Goal: Task Accomplishment & Management: Manage account settings

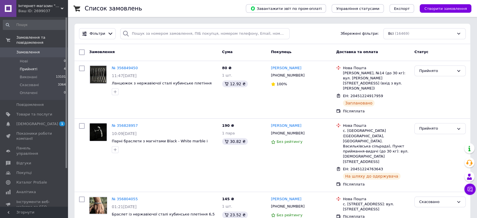
click at [54, 65] on li "Прийняті 4" at bounding box center [34, 69] width 69 height 8
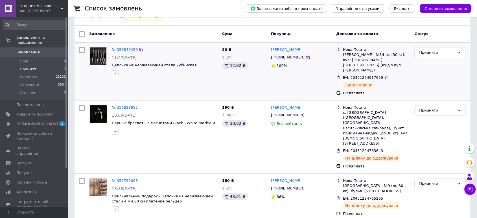
scroll to position [75, 0]
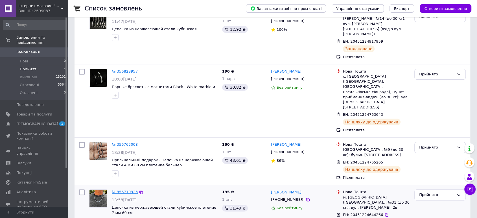
click at [130, 190] on link "№ 356710323" at bounding box center [125, 192] width 26 height 4
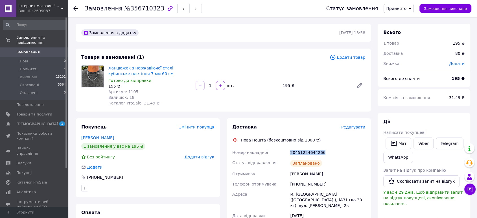
drag, startPoint x: 323, startPoint y: 150, endPoint x: 280, endPoint y: 154, distance: 43.1
click at [280, 154] on div "Номер накладної 20451224644266 Статус відправлення Заплановано Отримувач Рудь В…" at bounding box center [298, 217] width 135 height 140
copy div "Номер накладної 20451224644266"
click at [460, 6] on span "Замовлення виконано" at bounding box center [445, 8] width 43 height 4
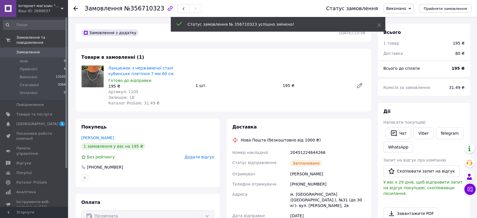
click at [420, 141] on div "Чат Viber Telegram WhatsApp" at bounding box center [424, 140] width 84 height 28
click at [423, 130] on link "Viber" at bounding box center [424, 133] width 20 height 12
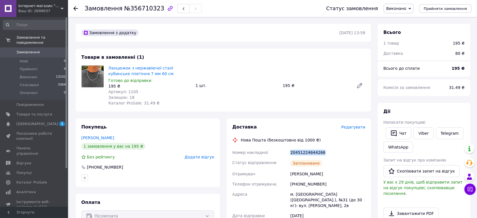
drag, startPoint x: 326, startPoint y: 151, endPoint x: 284, endPoint y: 149, distance: 42.7
click at [284, 149] on div "Номер накладної 20451224644266 Статус відправлення Заплановано Отримувач Рудь В…" at bounding box center [298, 217] width 135 height 140
copy div "Номер накладної 20451224644266"
click at [50, 65] on li "Прийняті 4" at bounding box center [34, 69] width 69 height 8
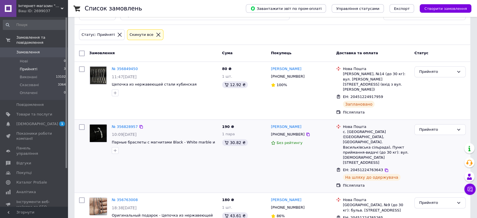
scroll to position [27, 0]
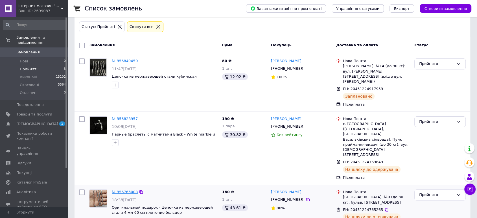
click at [126, 190] on link "№ 356763008" at bounding box center [125, 192] width 26 height 4
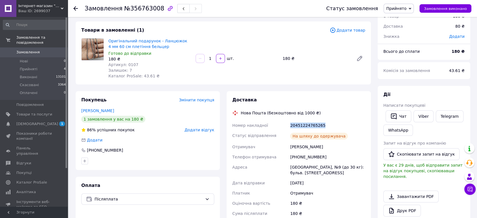
drag, startPoint x: 325, startPoint y: 124, endPoint x: 269, endPoint y: 124, distance: 56.5
click at [269, 124] on div "Номер накладної 20451224765265 Статус відправлення На шляху до одержувача Отрим…" at bounding box center [298, 187] width 135 height 134
copy div "Номер накладної 20451224765265"
click at [445, 8] on span "Замовлення виконано" at bounding box center [445, 8] width 43 height 4
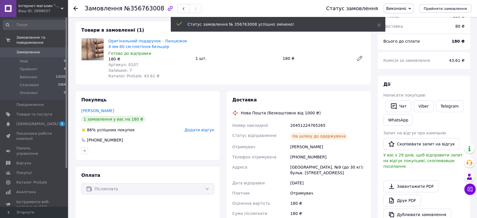
click at [420, 116] on div "Чат Viber Telegram WhatsApp" at bounding box center [424, 113] width 84 height 28
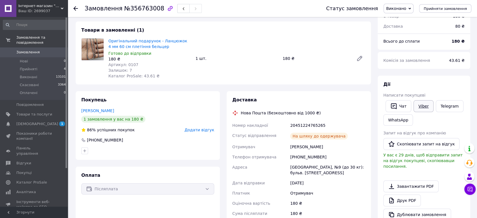
click at [423, 107] on link "Viber" at bounding box center [424, 106] width 20 height 12
click at [398, 109] on button "Чат" at bounding box center [399, 106] width 26 height 12
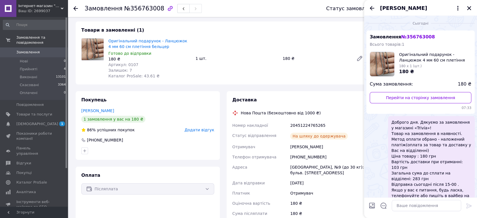
scroll to position [18, 0]
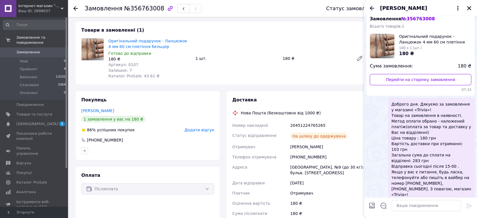
click at [470, 5] on button "Закрити" at bounding box center [469, 8] width 7 height 7
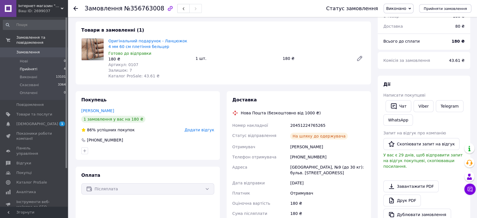
click at [53, 65] on li "Прийняті 4" at bounding box center [34, 69] width 69 height 8
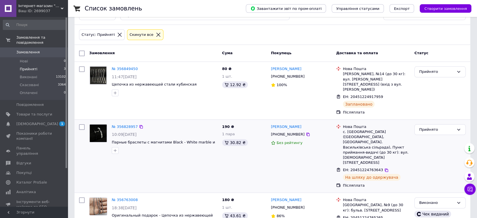
scroll to position [27, 0]
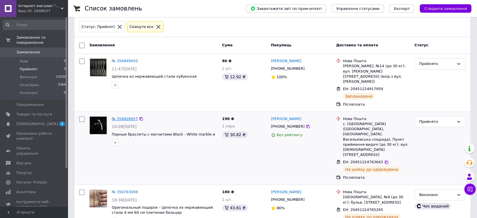
click at [129, 117] on link "№ 356828957" at bounding box center [125, 119] width 26 height 4
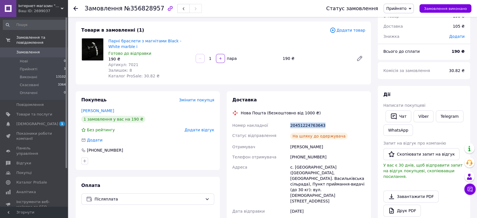
drag, startPoint x: 326, startPoint y: 124, endPoint x: 285, endPoint y: 125, distance: 40.7
click at [285, 125] on div "Номер накладної 20451224763643 Статус відправлення На шляху до одержувача Отрим…" at bounding box center [298, 201] width 135 height 163
copy div "Номер накладної 20451224763643"
click at [443, 8] on span "Замовлення виконано" at bounding box center [445, 8] width 43 height 4
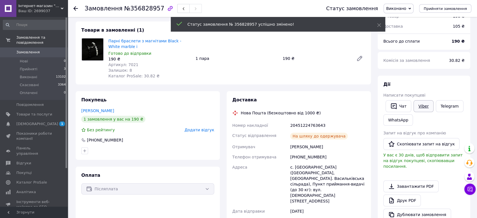
click at [423, 117] on div "Чат Viber Telegram WhatsApp" at bounding box center [424, 113] width 84 height 28
click at [421, 108] on link "Viber" at bounding box center [424, 106] width 20 height 12
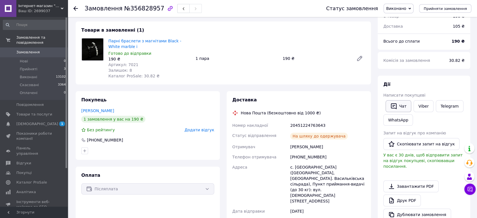
click at [393, 108] on icon "button" at bounding box center [394, 106] width 6 height 6
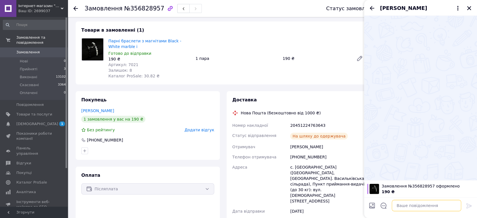
click at [426, 210] on textarea at bounding box center [426, 205] width 69 height 11
paste textarea "ТТН 20451224763643"
type textarea "ТТН ТТН 20451224763643"
click at [471, 205] on icon at bounding box center [469, 205] width 5 height 5
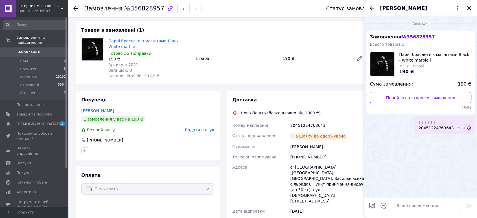
scroll to position [0, 0]
click at [469, 6] on icon "Закрити" at bounding box center [469, 8] width 5 height 5
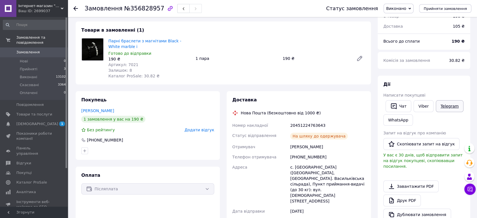
click at [452, 104] on link "Telegram" at bounding box center [450, 106] width 28 height 12
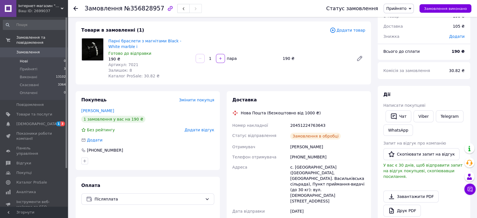
scroll to position [27, 0]
click at [453, 9] on span "Замовлення виконано" at bounding box center [445, 8] width 43 height 4
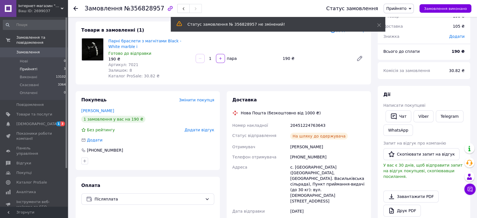
click at [47, 65] on li "Прийняті 3" at bounding box center [34, 69] width 69 height 8
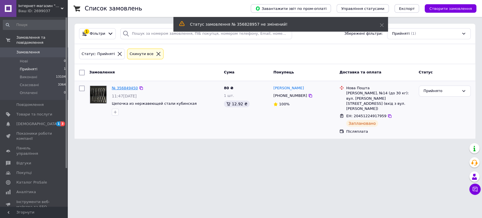
click at [127, 88] on link "№ 356849450" at bounding box center [125, 88] width 26 height 4
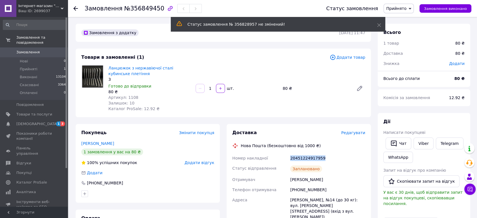
drag, startPoint x: 329, startPoint y: 158, endPoint x: 278, endPoint y: 156, distance: 50.9
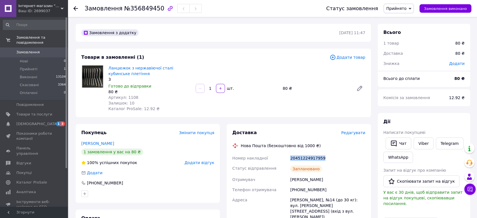
copy div "Номер накладної 20451224917959"
click at [450, 8] on span "Замовлення виконано" at bounding box center [445, 8] width 43 height 4
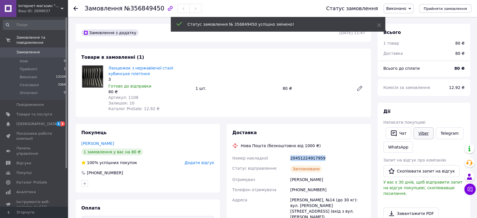
click at [423, 136] on link "Viber" at bounding box center [424, 133] width 20 height 12
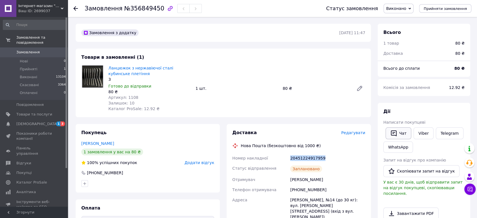
click at [406, 134] on button "Чат" at bounding box center [399, 133] width 26 height 12
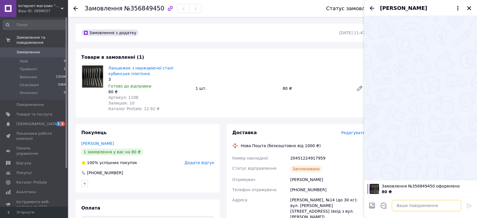
click at [413, 201] on textarea at bounding box center [426, 205] width 69 height 11
paste textarea "20451224917959"
type textarea "ТТН 20451224917959"
click at [467, 209] on icon at bounding box center [469, 206] width 7 height 7
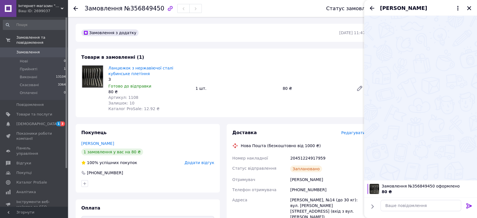
scroll to position [0, 0]
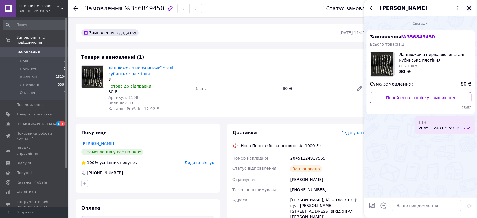
click at [468, 7] on icon "Закрити" at bounding box center [469, 8] width 4 height 4
